Goal: Information Seeking & Learning: Compare options

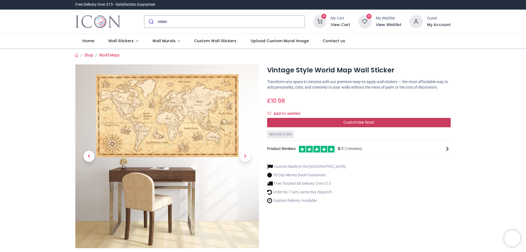
click at [337, 121] on div "Customise Now!" at bounding box center [359, 122] width 184 height 9
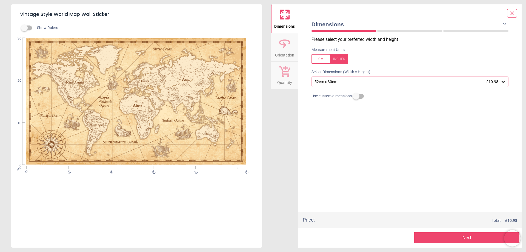
click at [503, 81] on icon at bounding box center [502, 81] width 5 height 5
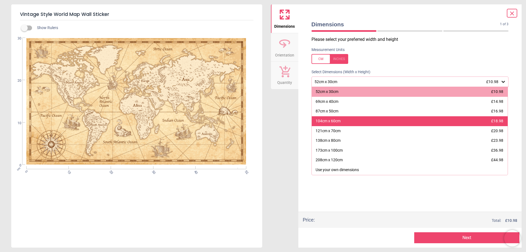
click at [381, 124] on div "104cm x 60cm £18.98" at bounding box center [410, 121] width 196 height 10
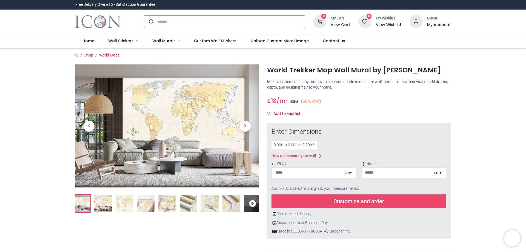
click at [104, 202] on img at bounding box center [103, 203] width 18 height 18
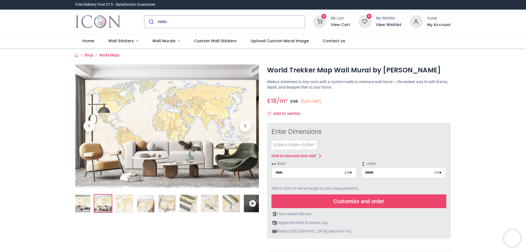
click at [121, 203] on img at bounding box center [125, 203] width 18 height 18
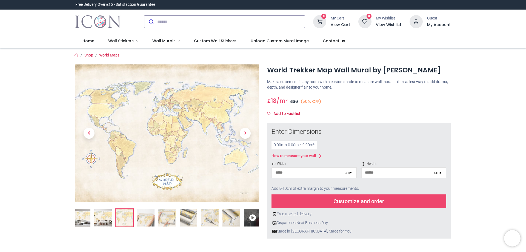
click at [147, 217] on img at bounding box center [146, 218] width 18 height 18
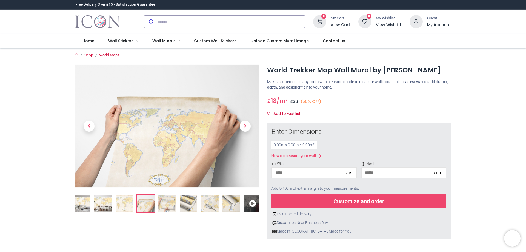
click at [158, 217] on div at bounding box center [167, 212] width 192 height 297
click at [170, 203] on img at bounding box center [167, 203] width 18 height 18
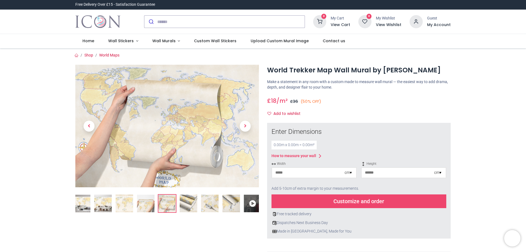
click at [186, 198] on img at bounding box center [189, 203] width 18 height 18
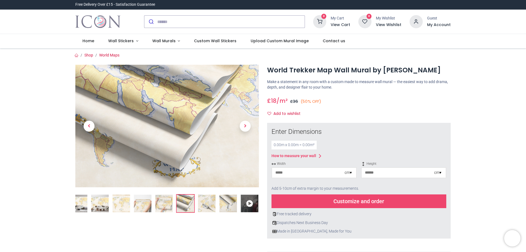
click at [205, 199] on img at bounding box center [207, 203] width 18 height 18
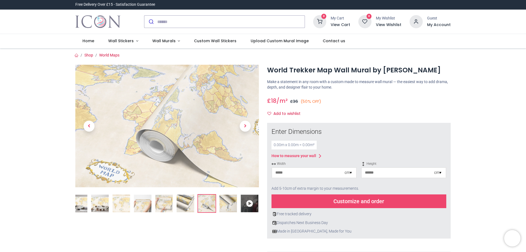
drag, startPoint x: 205, startPoint y: 199, endPoint x: 209, endPoint y: 206, distance: 7.9
click at [209, 206] on img at bounding box center [207, 203] width 18 height 18
click at [225, 204] on img at bounding box center [228, 203] width 18 height 18
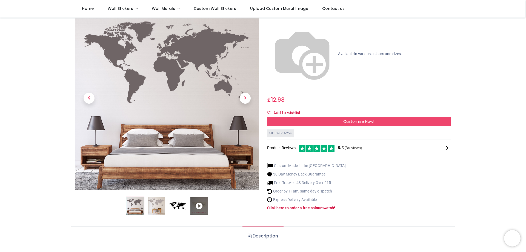
scroll to position [55, 0]
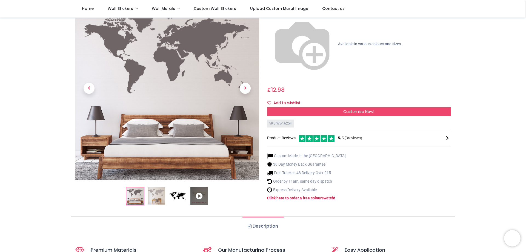
click at [155, 187] on img at bounding box center [157, 196] width 18 height 18
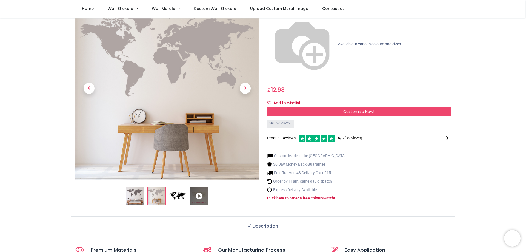
click at [188, 187] on ol at bounding box center [167, 196] width 184 height 19
click at [173, 187] on img at bounding box center [178, 196] width 18 height 18
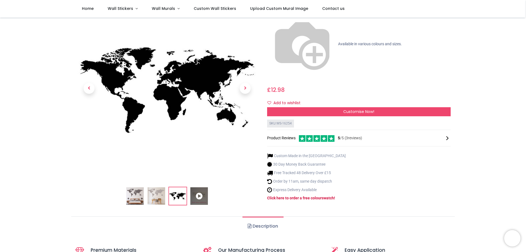
click at [194, 187] on icon at bounding box center [199, 196] width 18 height 18
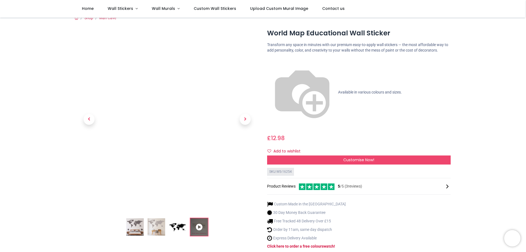
scroll to position [0, 0]
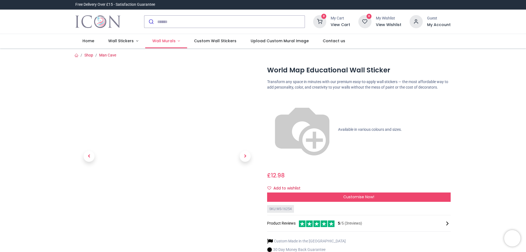
click at [165, 42] on span "Wall Murals" at bounding box center [163, 40] width 23 height 5
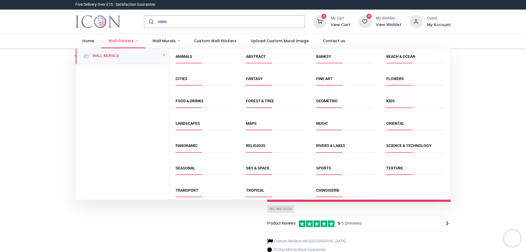
drag, startPoint x: 165, startPoint y: 42, endPoint x: 133, endPoint y: 40, distance: 31.8
click at [133, 40] on link "Wall Stickers" at bounding box center [123, 41] width 44 height 14
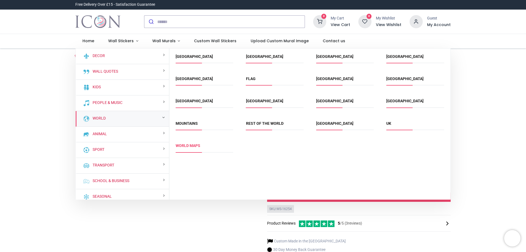
drag, startPoint x: 102, startPoint y: 120, endPoint x: 188, endPoint y: 146, distance: 89.8
click at [188, 146] on link "World Maps" at bounding box center [188, 145] width 25 height 4
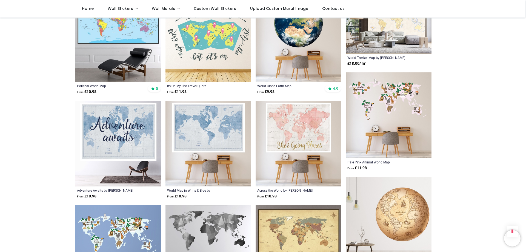
scroll to position [603, 0]
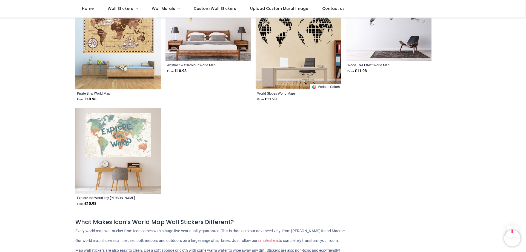
scroll to position [1397, 0]
